Goal: Transaction & Acquisition: Book appointment/travel/reservation

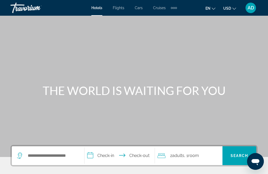
click at [124, 9] on span "Flights" at bounding box center [118, 8] width 11 height 4
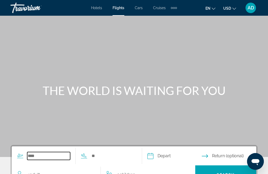
click at [51, 159] on input "Search widget" at bounding box center [48, 156] width 43 height 8
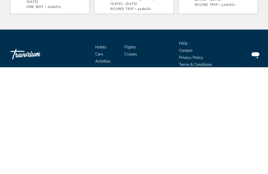
scroll to position [122, 0]
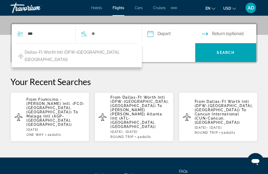
click at [67, 51] on span "Dallas-Ft Worth Intl (DFW-[GEOGRAPHIC_DATA], [GEOGRAPHIC_DATA])" at bounding box center [80, 56] width 111 height 15
type input "**********"
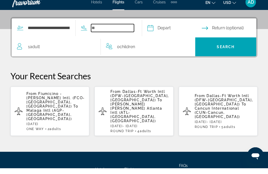
click at [123, 30] on input "Search widget" at bounding box center [112, 34] width 43 height 8
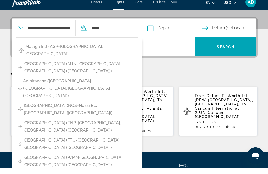
click at [81, 49] on span "Malaga Intl (AGP-[GEOGRAPHIC_DATA], [GEOGRAPHIC_DATA])" at bounding box center [80, 56] width 110 height 15
type input "**********"
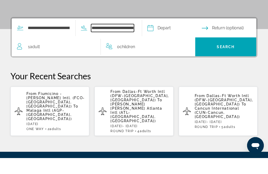
scroll to position [107, 0]
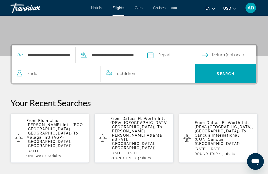
click at [178, 55] on input "Depart date" at bounding box center [174, 55] width 56 height 20
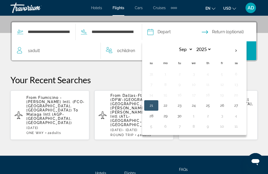
scroll to position [128, 0]
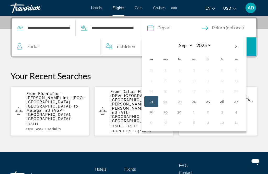
click at [243, 45] on th "Next month" at bounding box center [236, 46] width 14 height 11
select select "*"
click at [183, 113] on button "28" at bounding box center [179, 111] width 8 height 7
type input "**********"
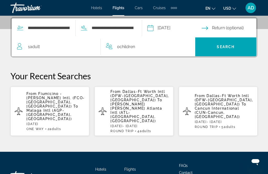
click at [65, 47] on div "1 Adult Adults" at bounding box center [58, 46] width 83 height 7
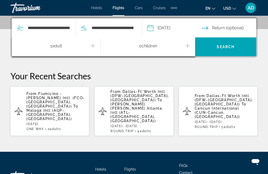
click at [94, 45] on icon "Increment adults" at bounding box center [92, 46] width 5 height 6
click at [231, 45] on span "Search" at bounding box center [225, 47] width 18 height 4
